Goal: Transaction & Acquisition: Purchase product/service

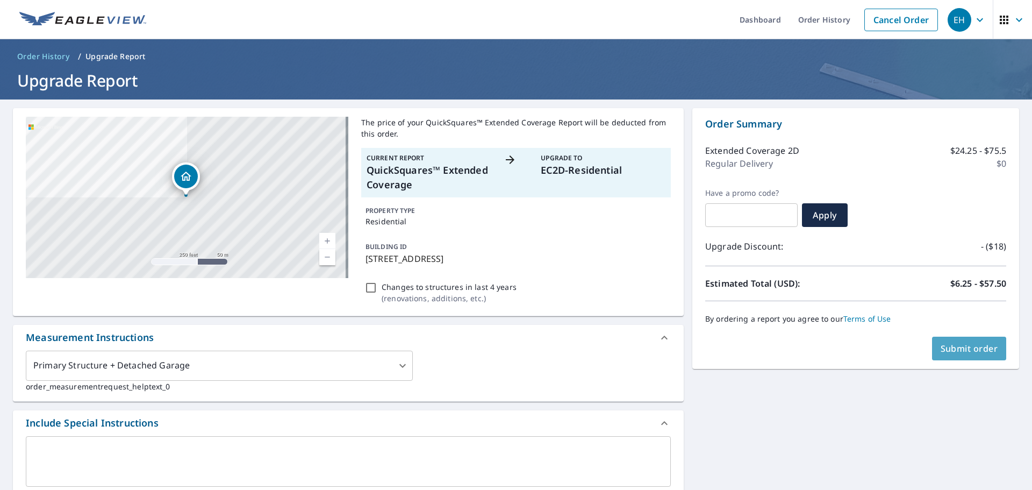
click at [951, 348] on span "Submit order" at bounding box center [970, 348] width 58 height 12
checkbox input "true"
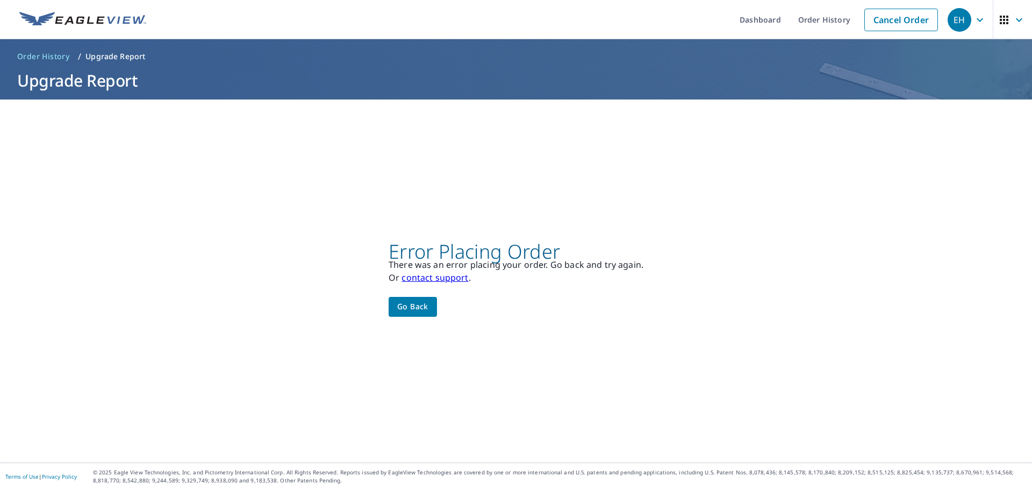
click at [964, 22] on span "EH" at bounding box center [968, 20] width 41 height 26
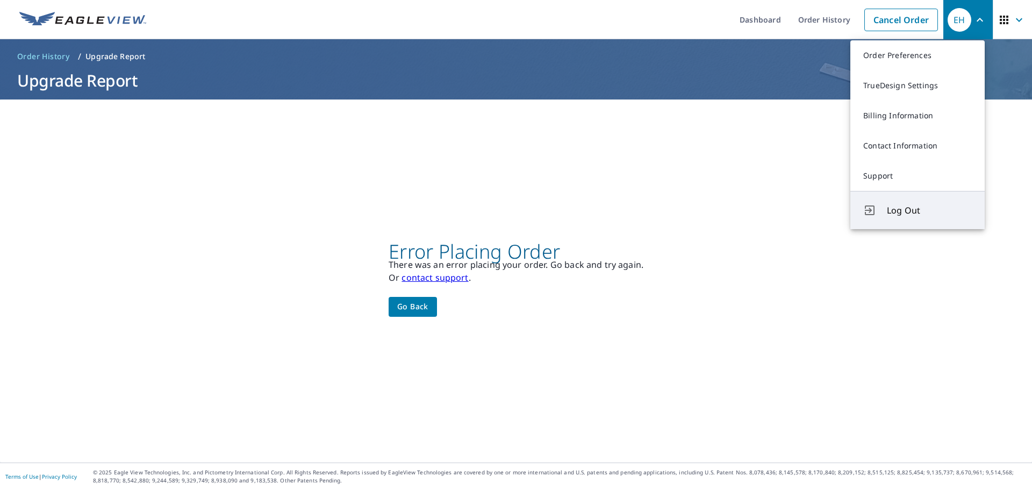
click at [904, 214] on span "Log Out" at bounding box center [929, 210] width 85 height 13
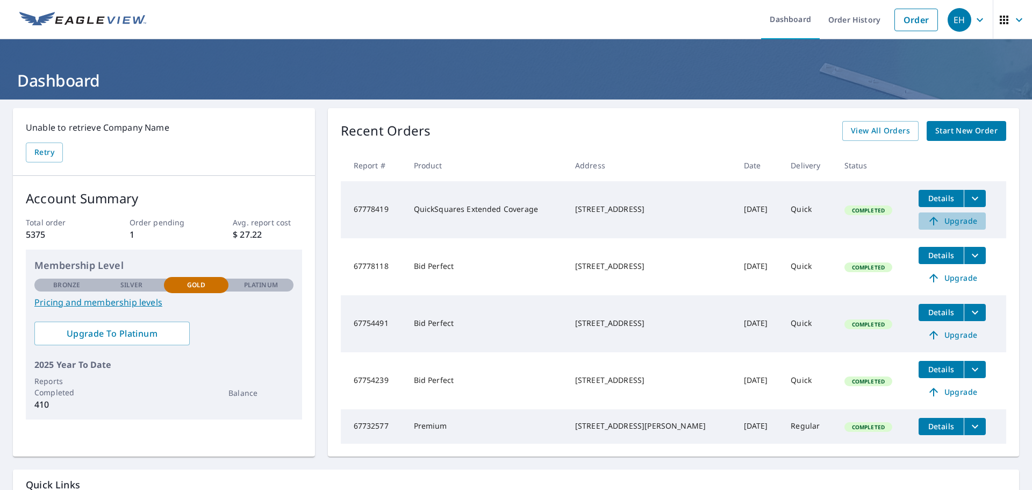
click at [952, 221] on span "Upgrade" at bounding box center [952, 220] width 54 height 13
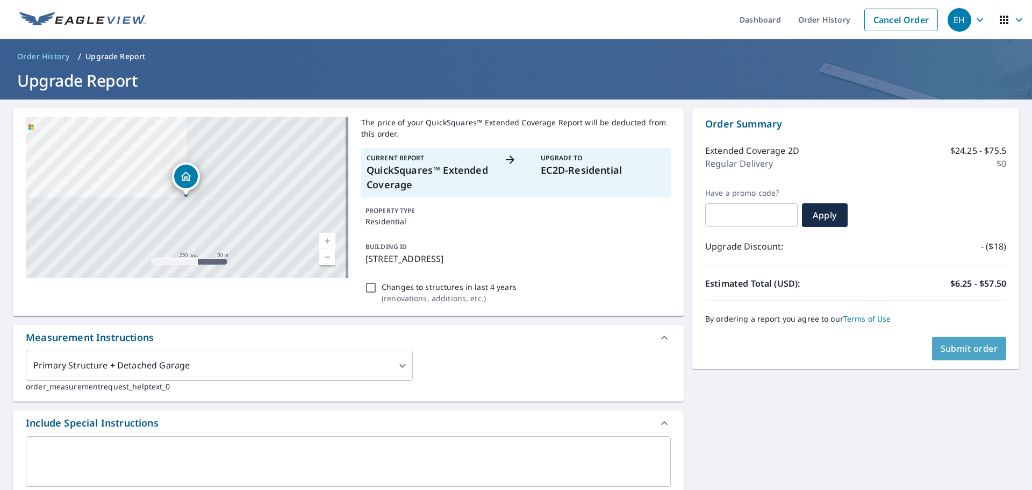
click at [949, 352] on span "Submit order" at bounding box center [970, 348] width 58 height 12
checkbox input "true"
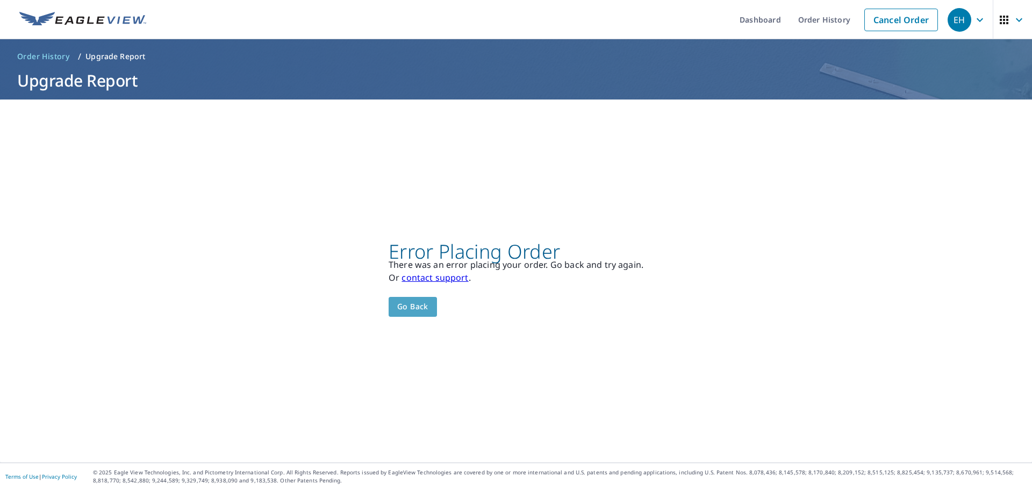
click at [411, 307] on span "Go back" at bounding box center [412, 306] width 31 height 13
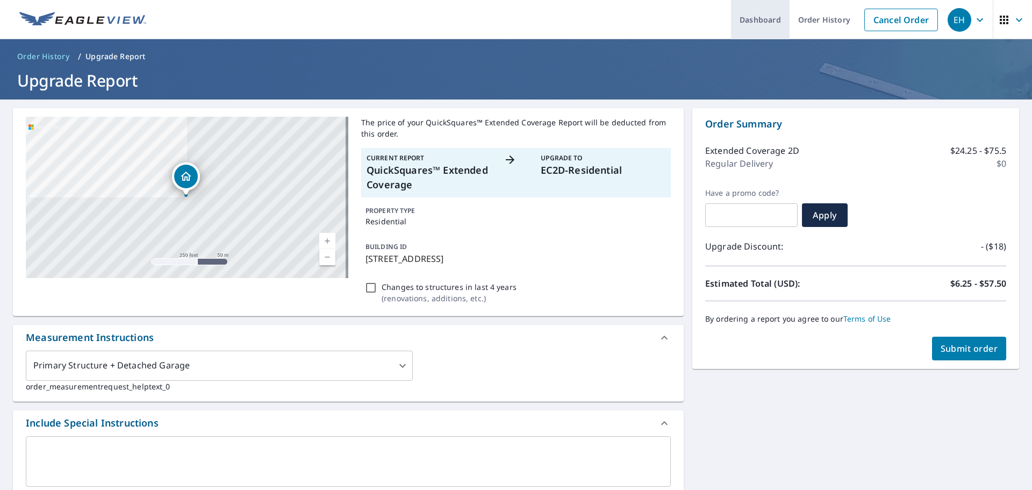
click at [743, 19] on link "Dashboard" at bounding box center [760, 19] width 59 height 39
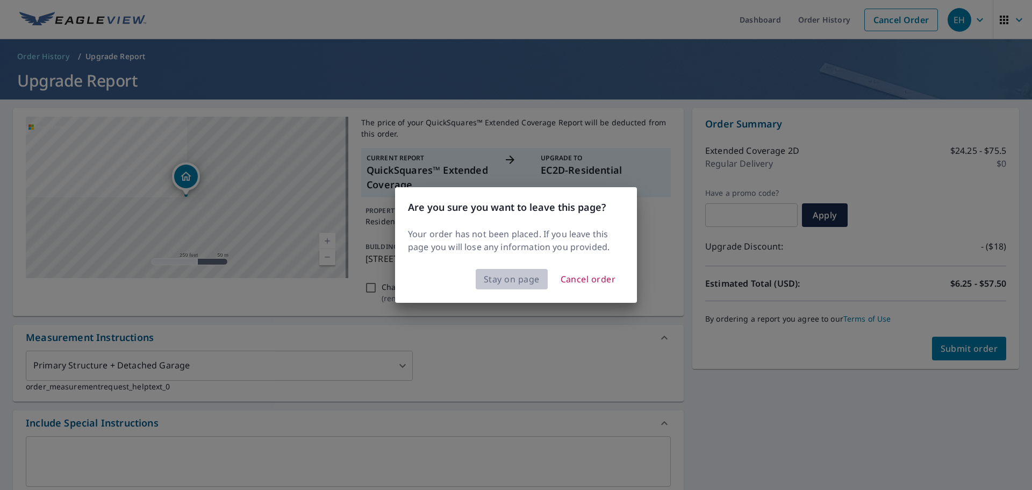
click at [500, 273] on span "Stay on page" at bounding box center [512, 278] width 56 height 15
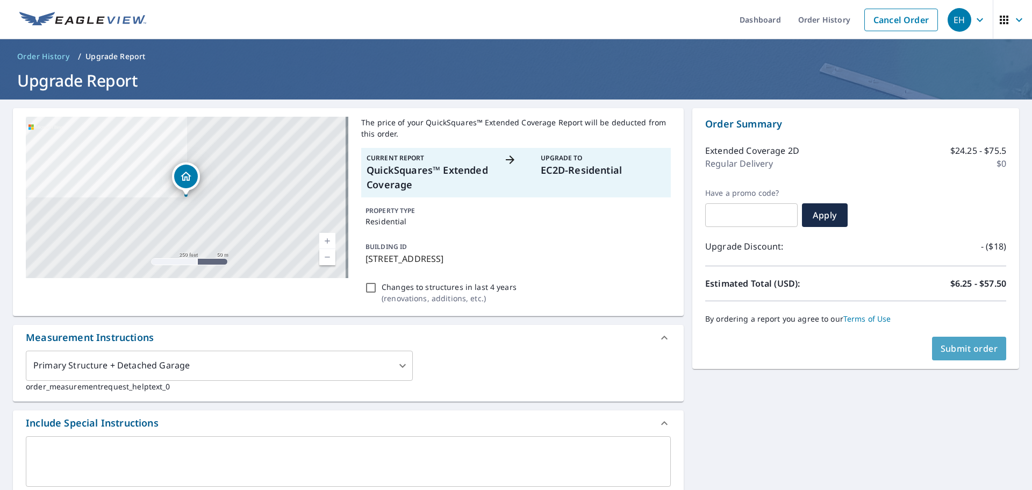
click at [964, 345] on span "Submit order" at bounding box center [970, 348] width 58 height 12
checkbox input "true"
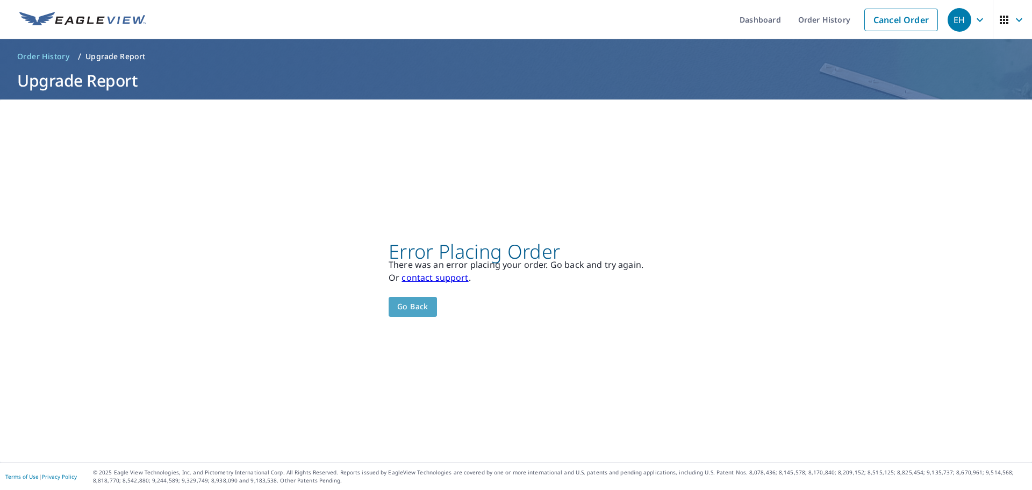
click at [412, 305] on span "Go back" at bounding box center [412, 306] width 31 height 13
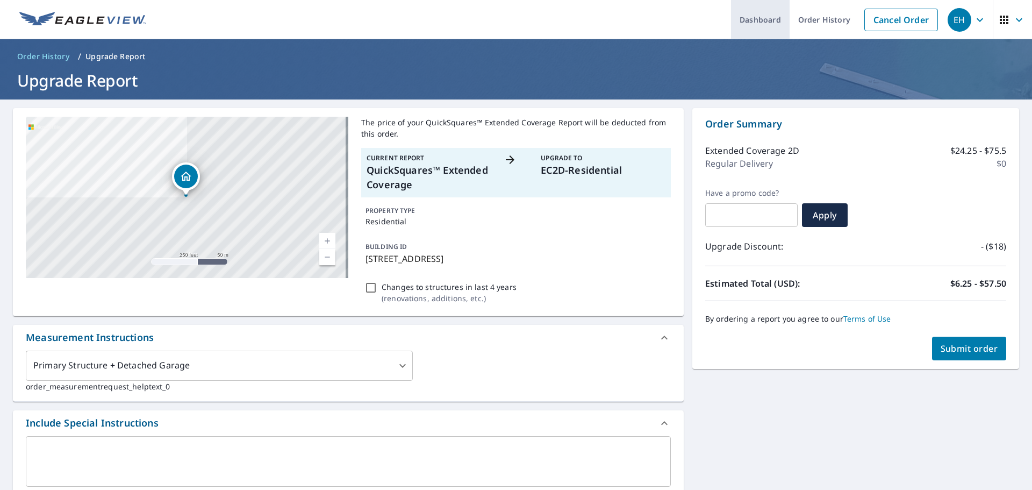
click at [768, 20] on link "Dashboard" at bounding box center [760, 19] width 59 height 39
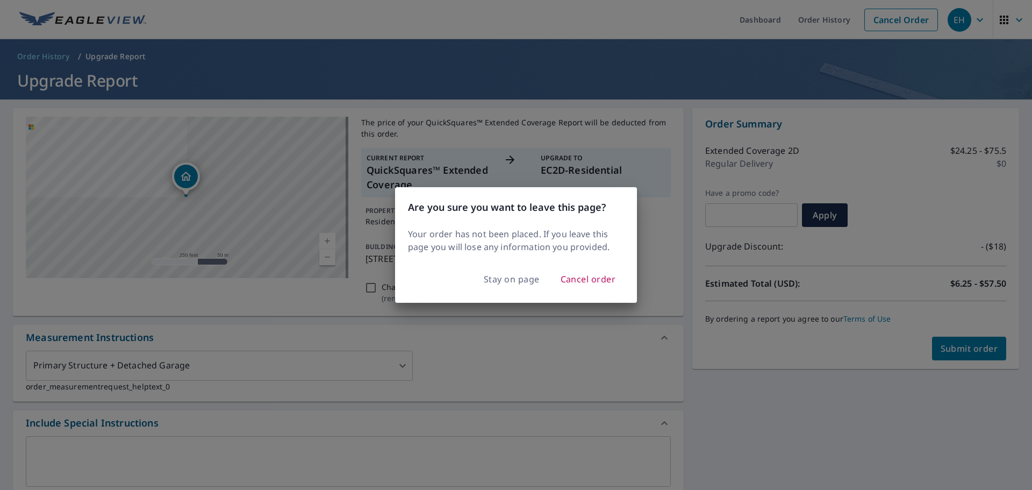
click at [965, 24] on div "Are you sure you want to leave this page? Your order has not been placed. If yo…" at bounding box center [516, 245] width 1032 height 490
checkbox input "true"
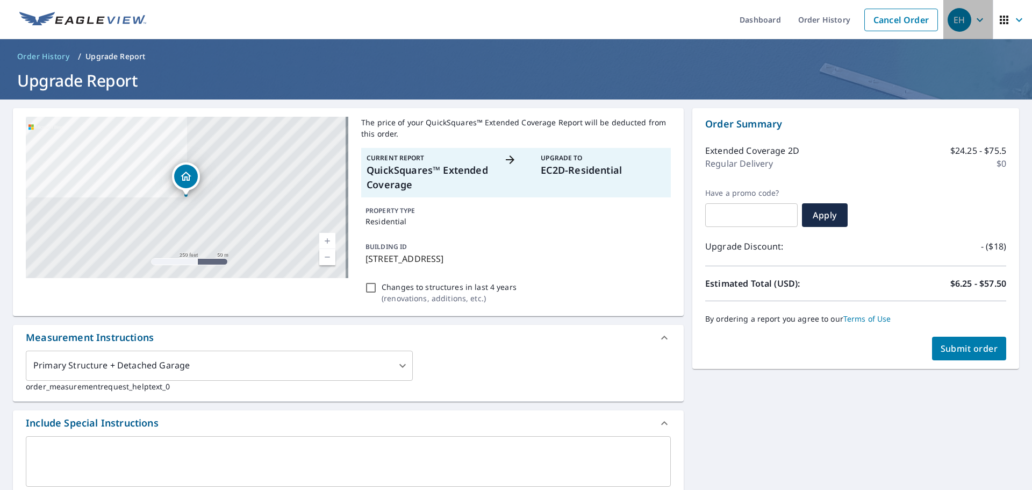
click at [973, 24] on icon "button" at bounding box center [979, 19] width 13 height 13
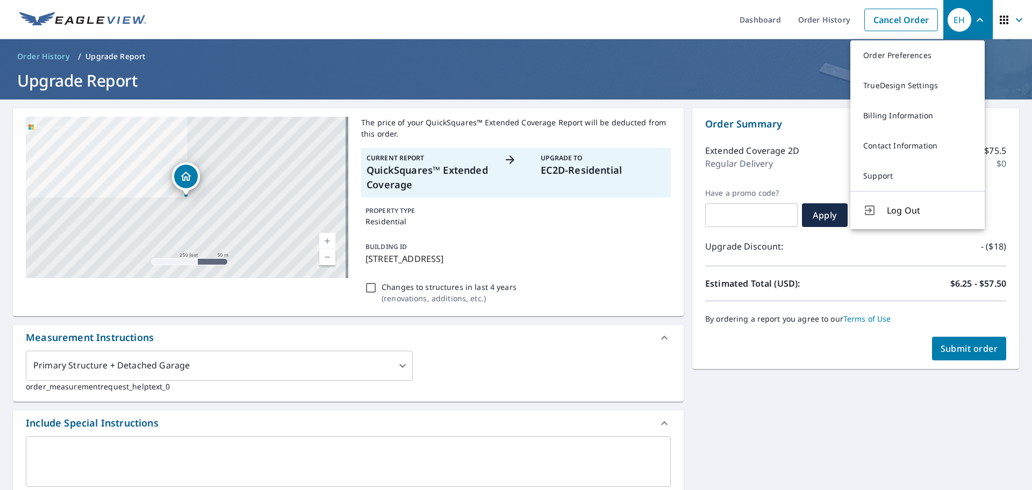
click at [897, 214] on span "Log Out" at bounding box center [929, 210] width 85 height 13
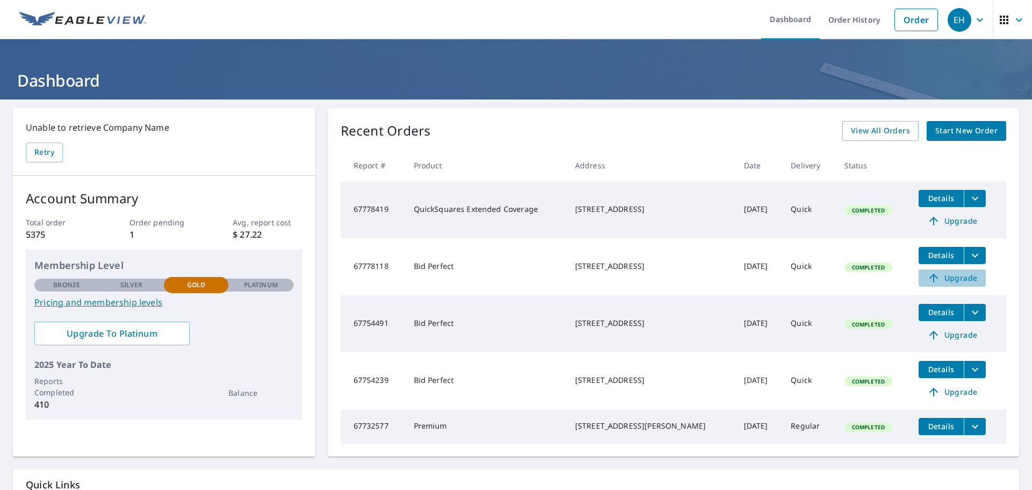
click at [940, 278] on span "Upgrade" at bounding box center [952, 277] width 54 height 13
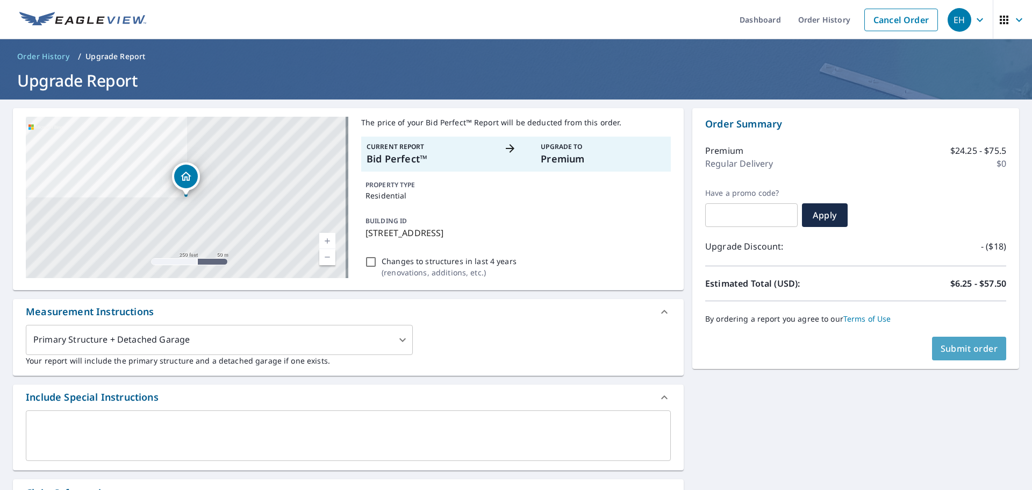
click at [957, 346] on span "Submit order" at bounding box center [970, 348] width 58 height 12
checkbox input "true"
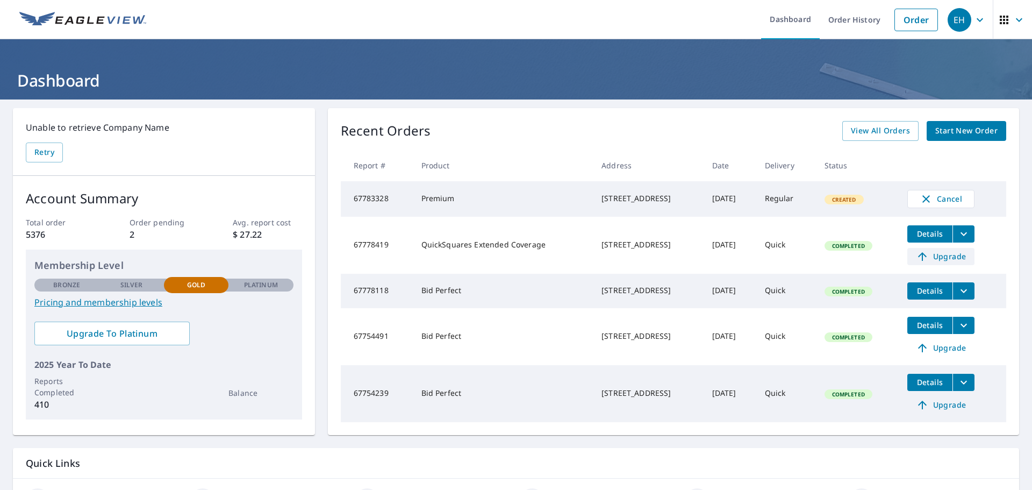
click at [947, 260] on span "Upgrade" at bounding box center [941, 256] width 54 height 13
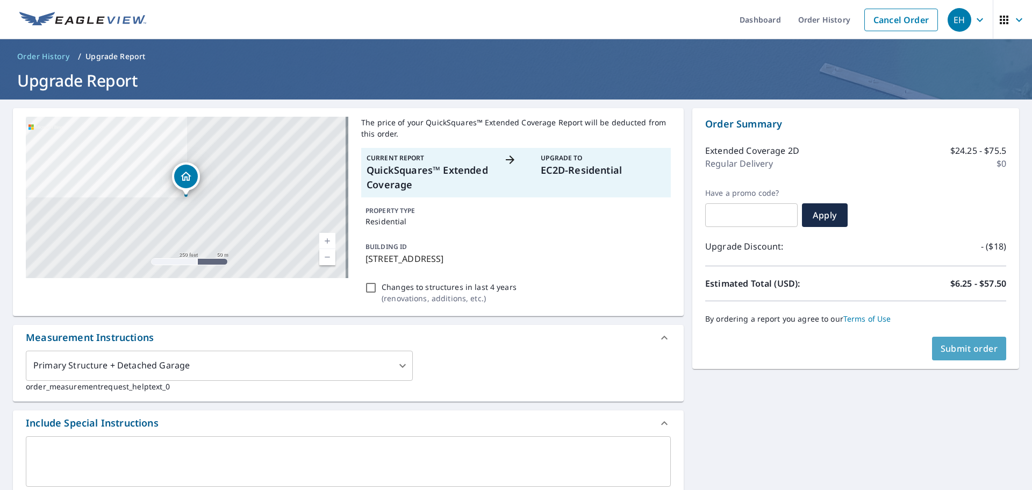
click at [958, 340] on button "Submit order" at bounding box center [969, 348] width 75 height 24
checkbox input "true"
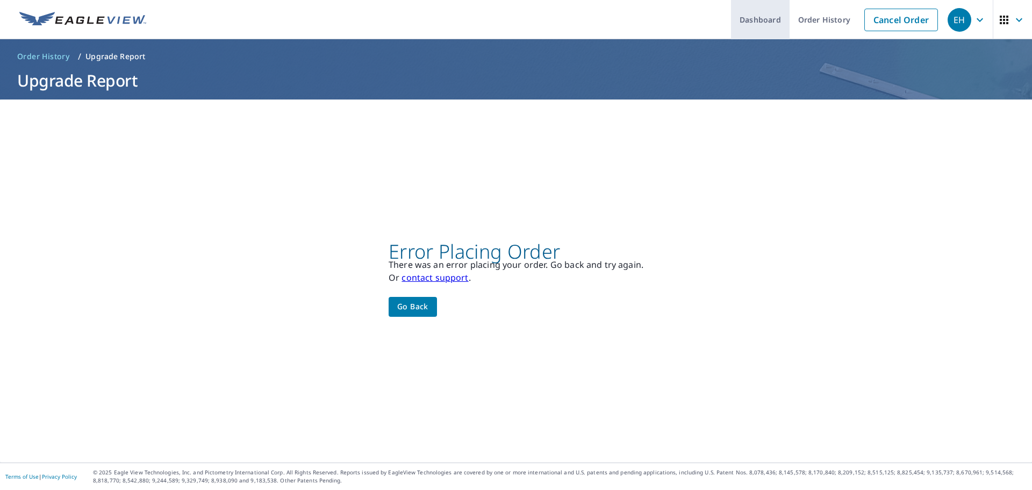
click at [731, 19] on link "Dashboard" at bounding box center [760, 19] width 59 height 39
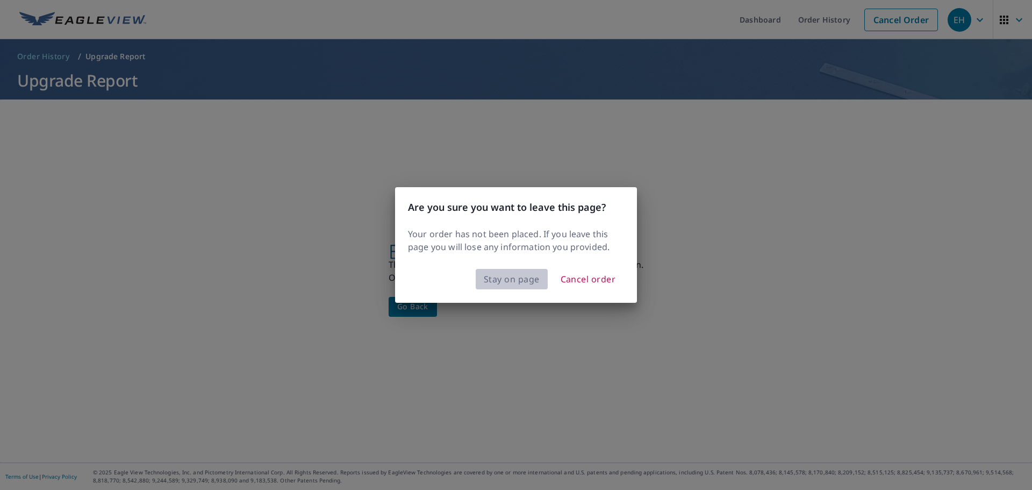
click at [513, 280] on span "Stay on page" at bounding box center [512, 278] width 56 height 15
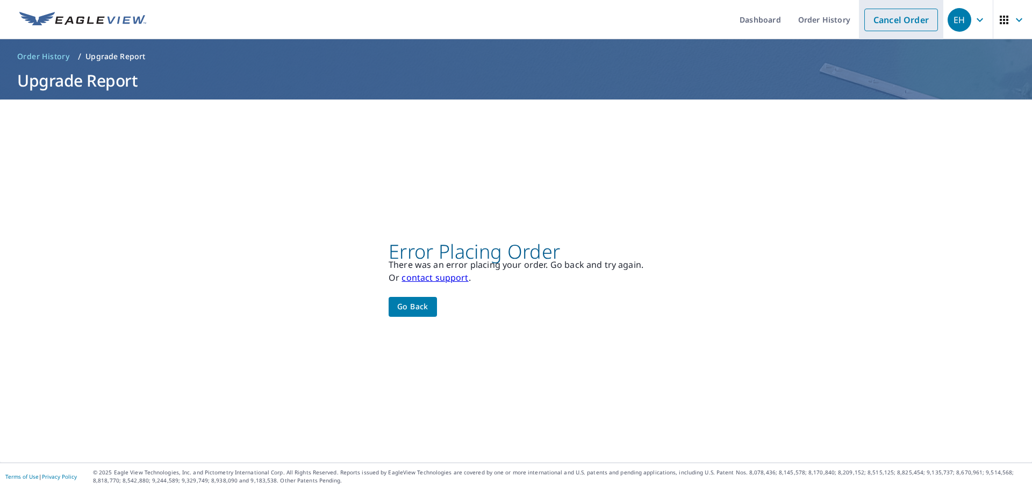
click at [864, 23] on link "Cancel Order" at bounding box center [901, 20] width 74 height 23
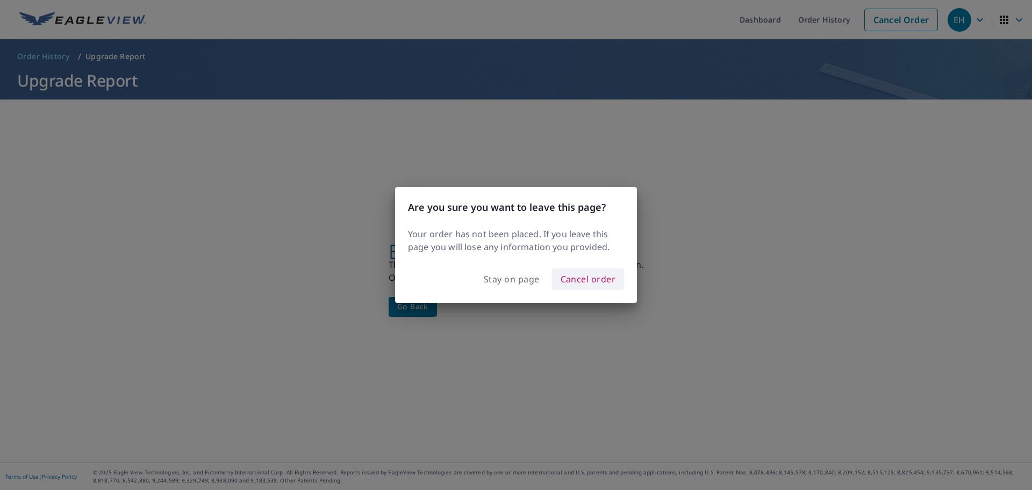
click at [593, 275] on span "Cancel order" at bounding box center [588, 278] width 55 height 15
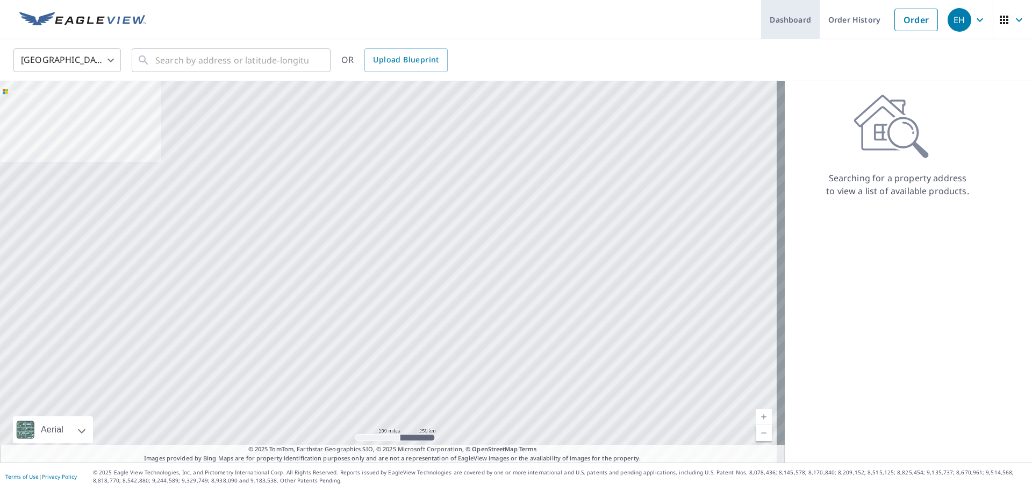
click at [778, 25] on link "Dashboard" at bounding box center [790, 19] width 59 height 39
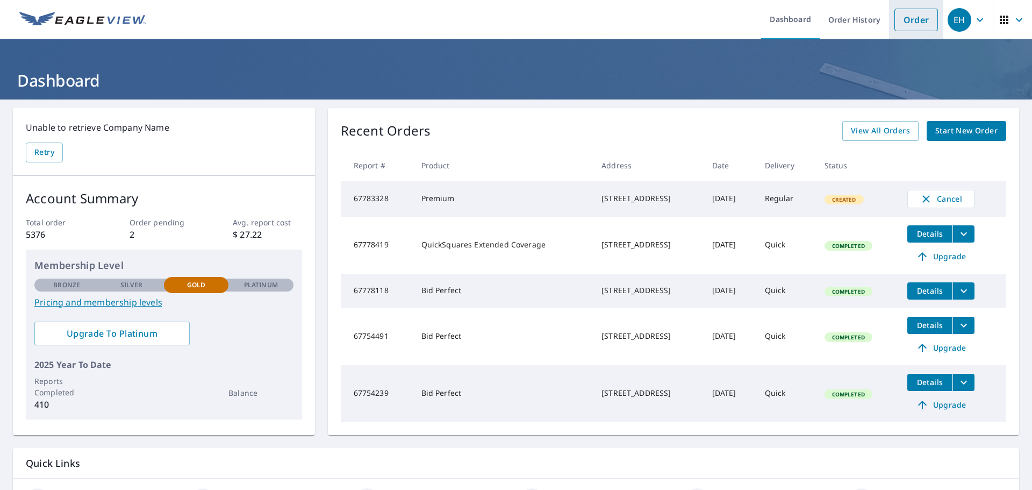
click at [907, 18] on link "Order" at bounding box center [916, 20] width 44 height 23
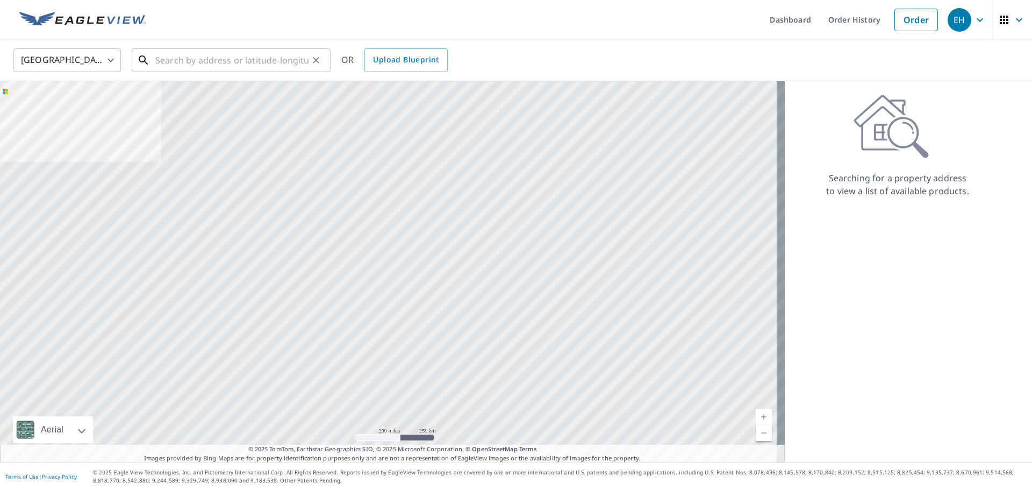
click at [159, 67] on input "text" at bounding box center [231, 60] width 153 height 30
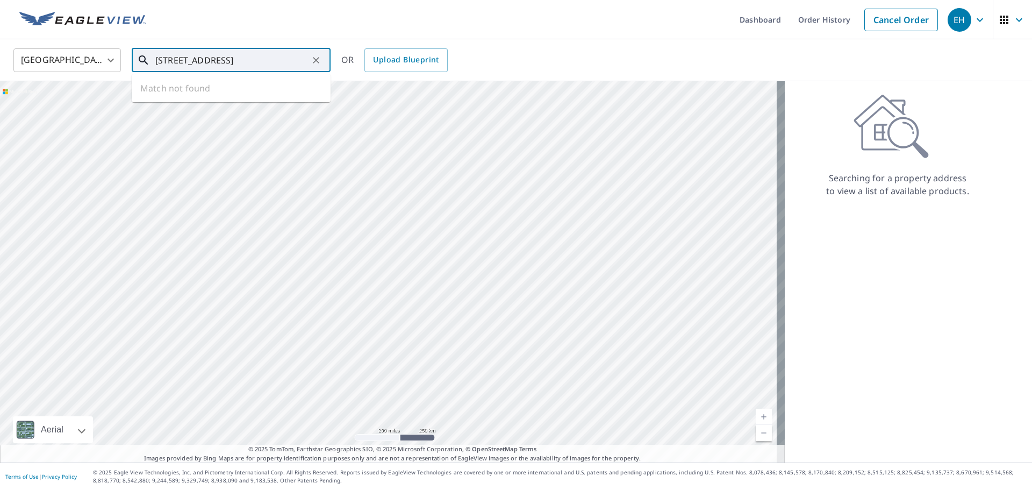
click at [243, 64] on input "8406 n 1000 e rd manteno" at bounding box center [231, 60] width 153 height 30
click at [141, 60] on icon at bounding box center [143, 60] width 13 height 13
click at [612, 92] on div at bounding box center [392, 271] width 785 height 381
type input "8406 n 1000 e rd manteno"
click at [795, 16] on link "Order History" at bounding box center [824, 19] width 69 height 39
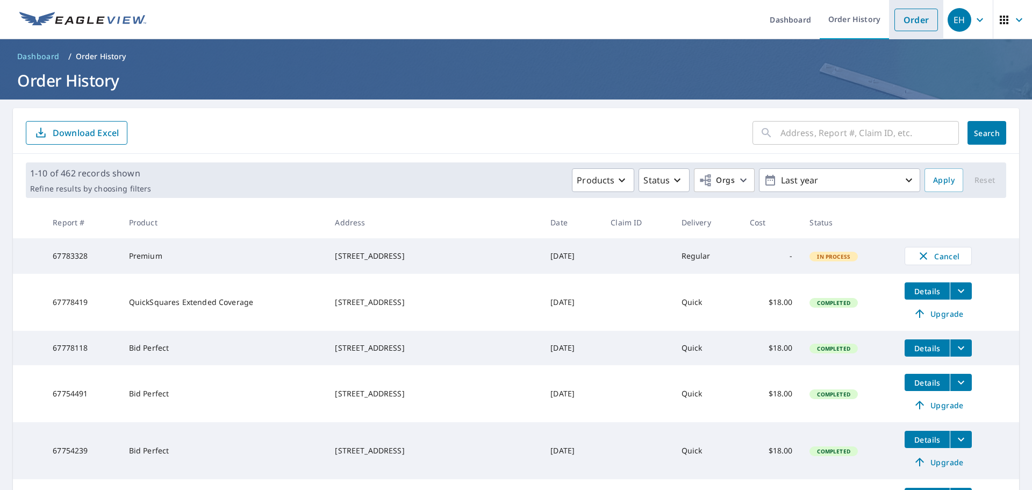
click at [905, 18] on link "Order" at bounding box center [916, 20] width 44 height 23
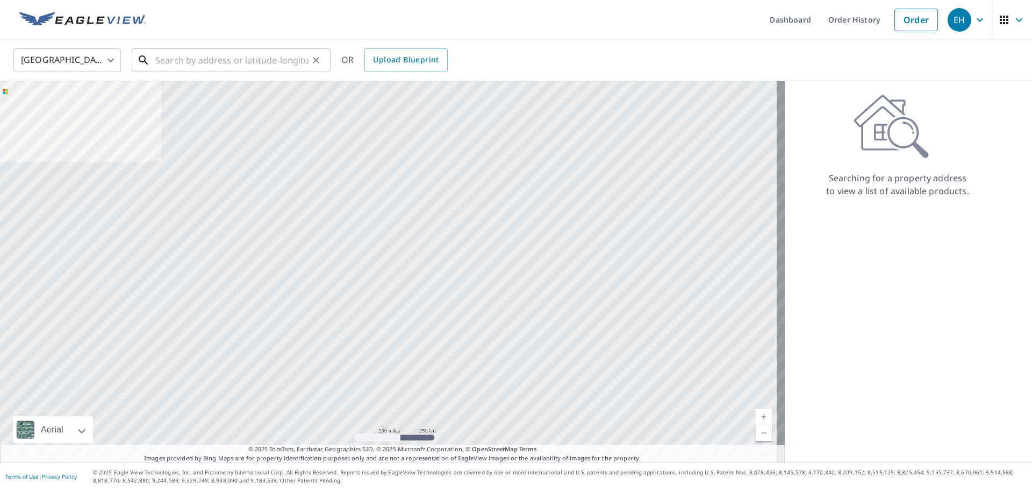
click at [180, 69] on input "text" at bounding box center [231, 60] width 153 height 30
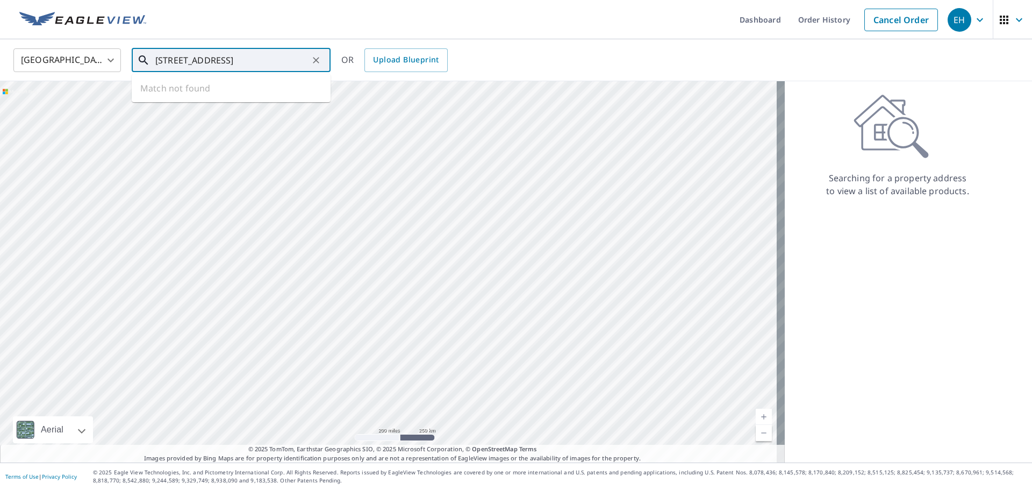
type input "8406 N 100e rd manteno"
